Goal: Task Accomplishment & Management: Use online tool/utility

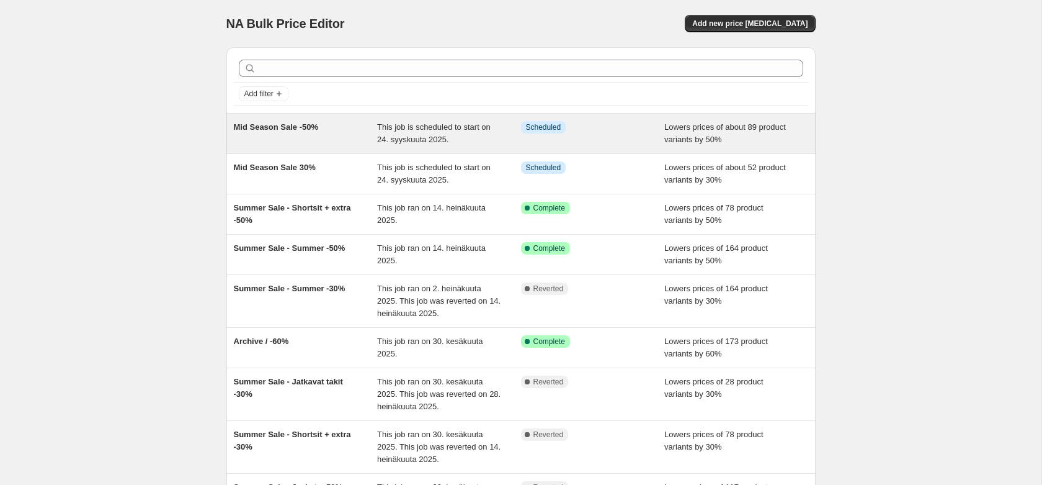
click at [349, 135] on div "Mid Season Sale -50%" at bounding box center [306, 133] width 144 height 25
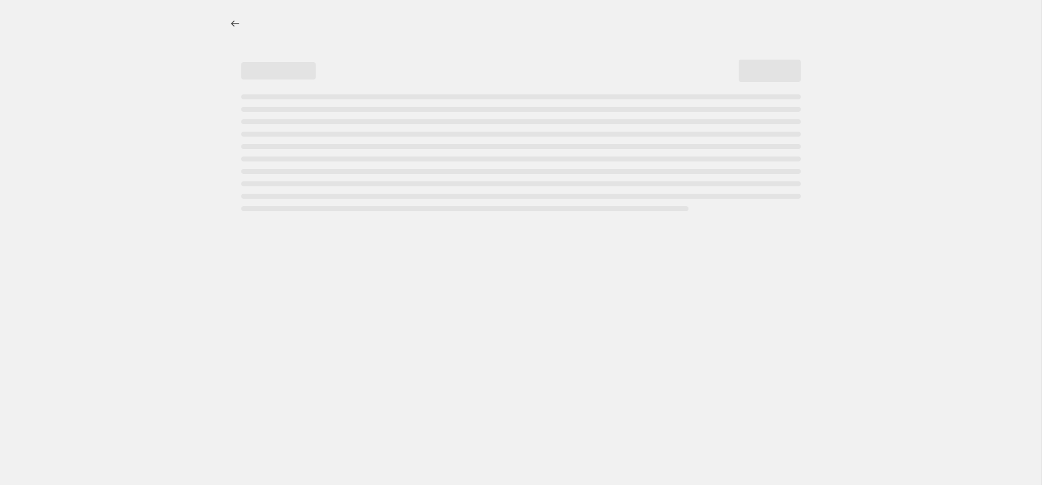
select select "percentage"
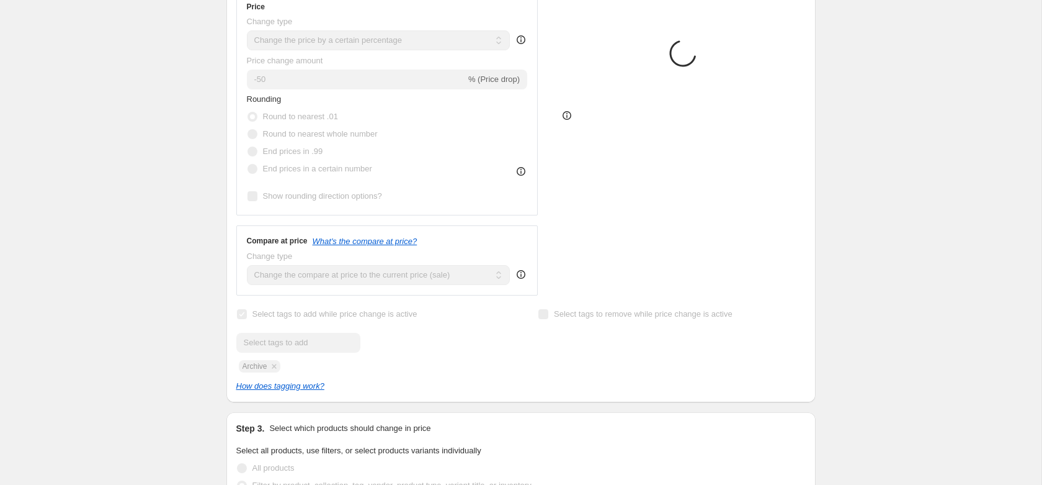
select select "tag"
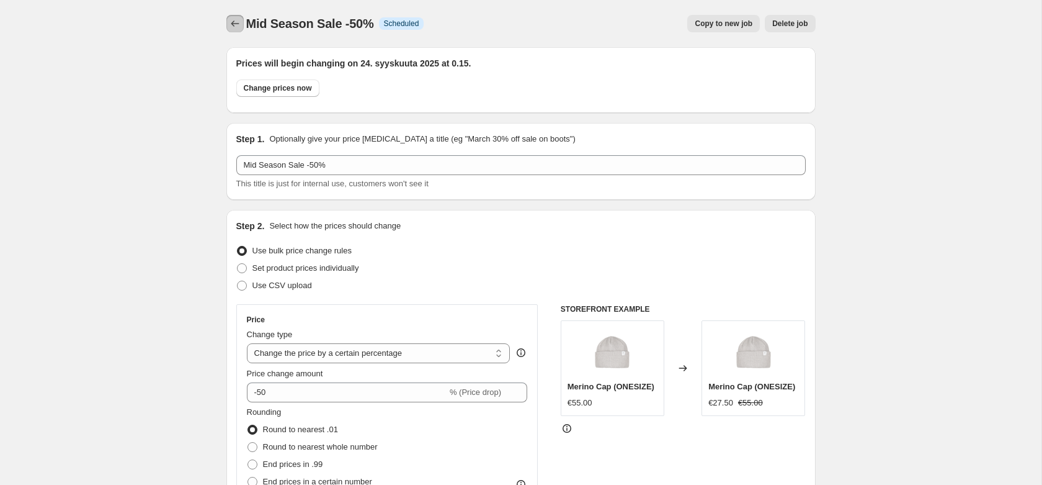
click at [238, 26] on icon "Price change jobs" at bounding box center [235, 23] width 12 height 12
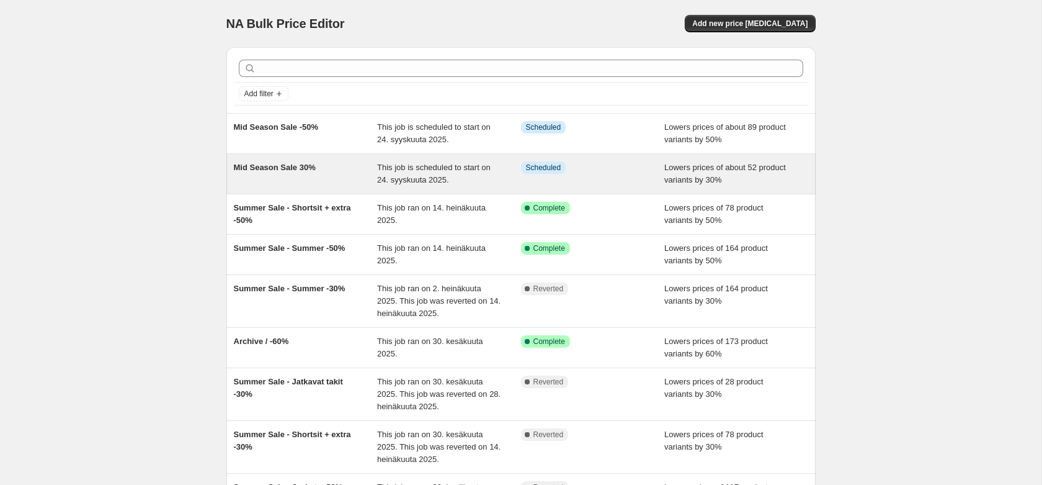
click at [364, 177] on div "Mid Season Sale 30%" at bounding box center [306, 173] width 144 height 25
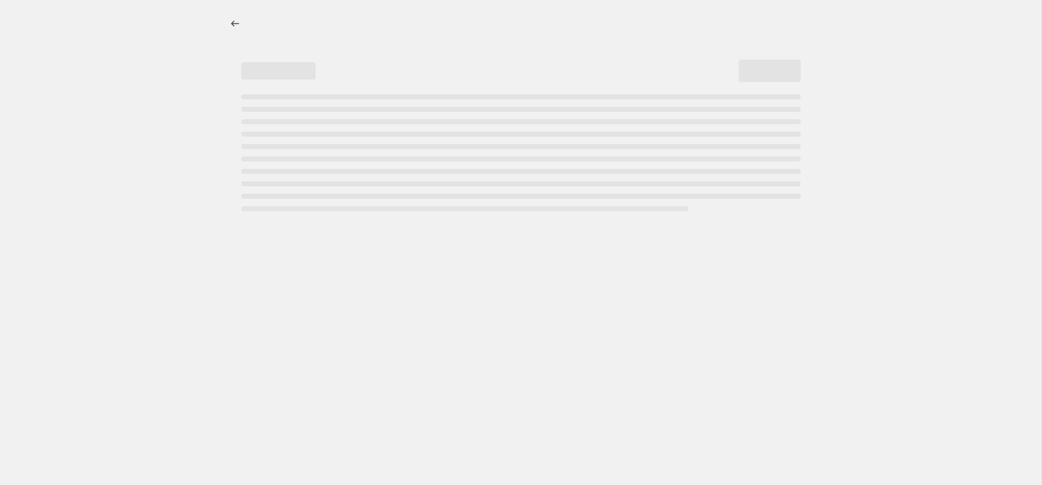
select select "percentage"
select select "tag"
